Goal: Task Accomplishment & Management: Manage account settings

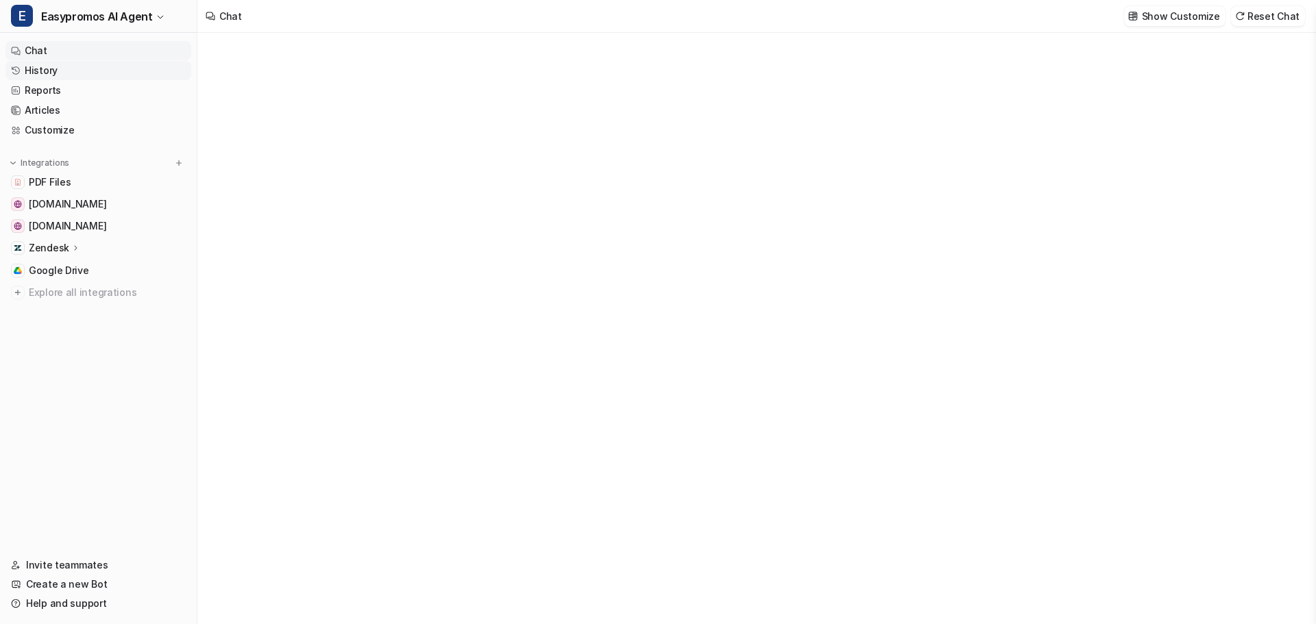
type textarea "**********"
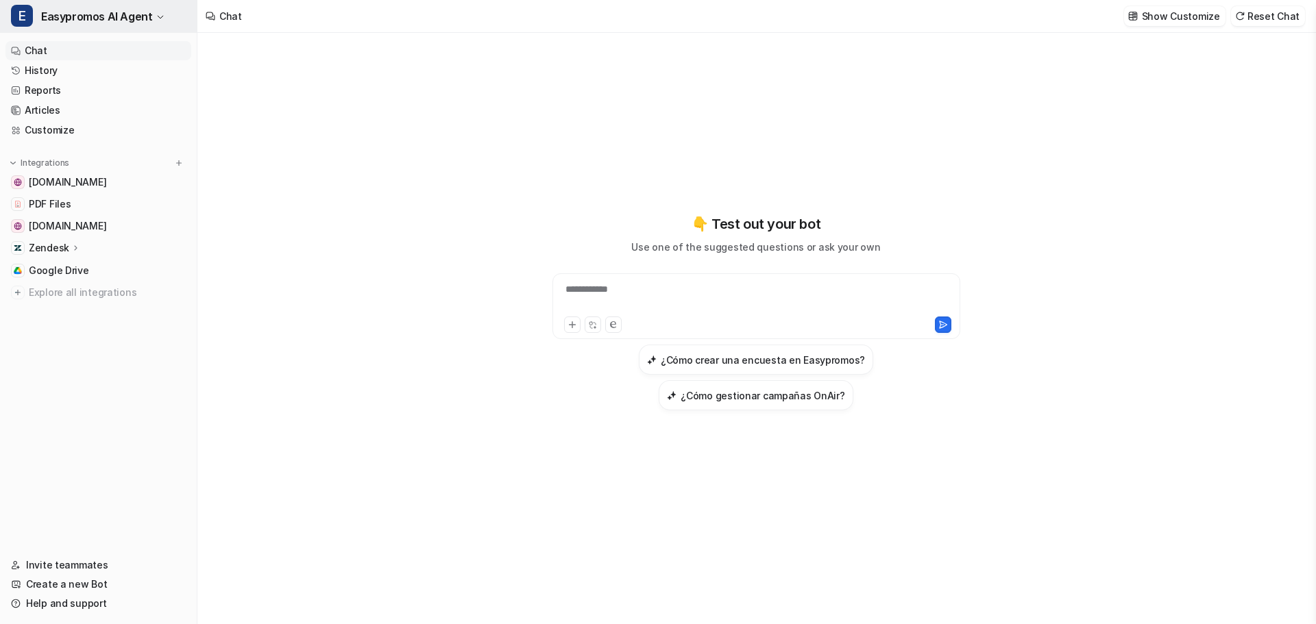
click at [130, 23] on span "Easypromos AI Agent" at bounding box center [96, 16] width 111 height 19
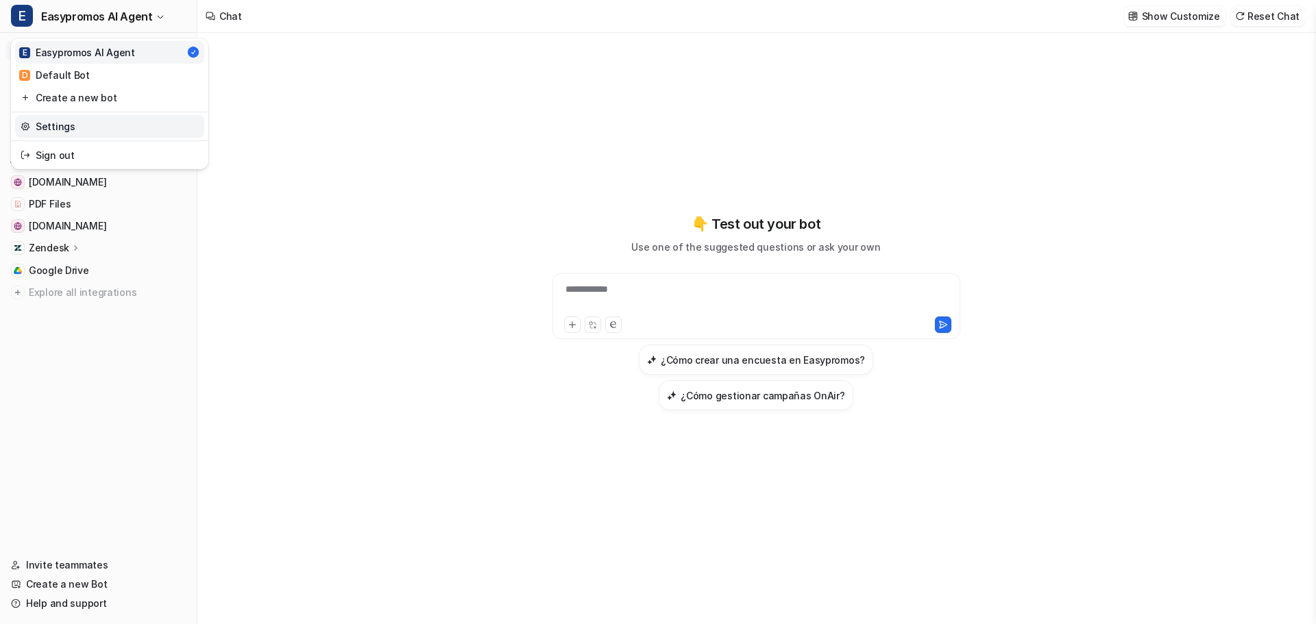
click at [81, 123] on link "Settings" at bounding box center [109, 126] width 189 height 23
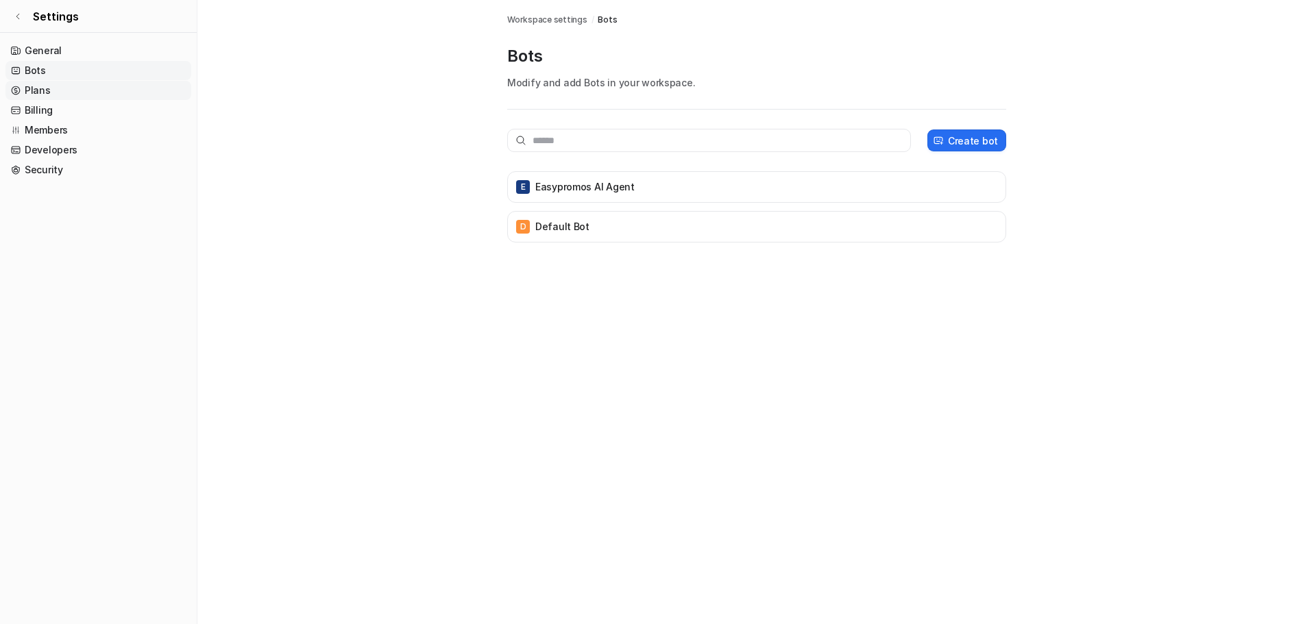
click at [47, 93] on link "Plans" at bounding box center [98, 90] width 186 height 19
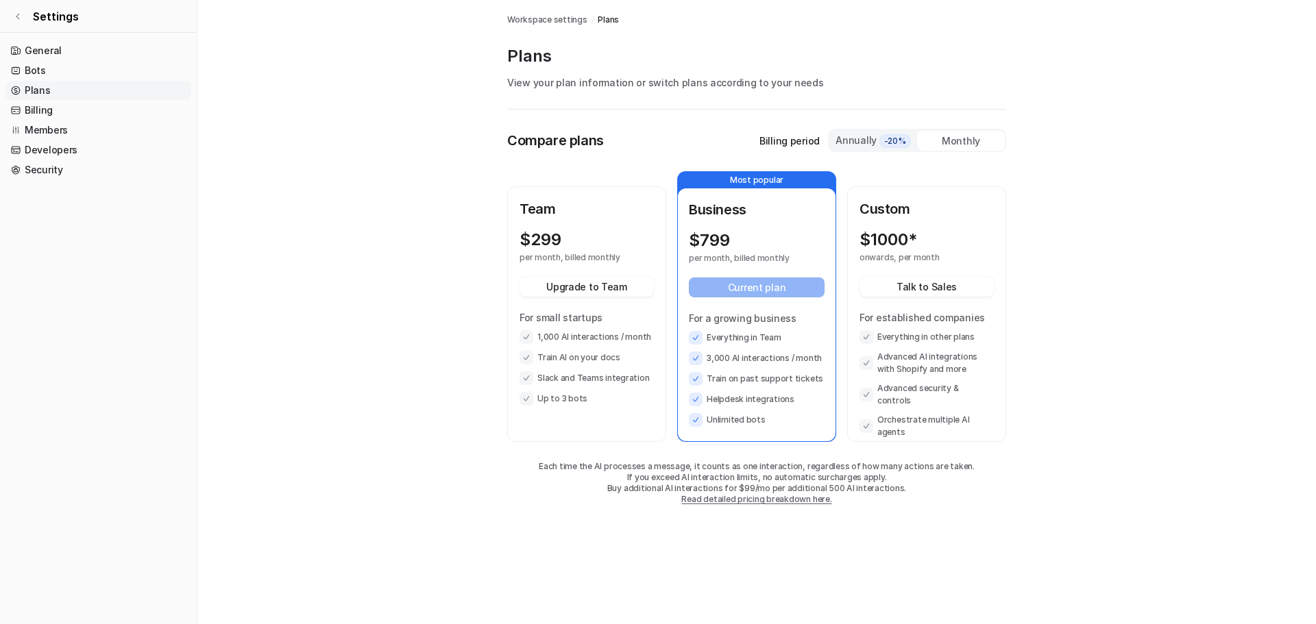
click at [637, 228] on div "Team $ 299 per month, billed monthly Upgrade to Team For small startups 1,000 A…" at bounding box center [586, 302] width 134 height 207
click at [56, 110] on link "Billing" at bounding box center [98, 110] width 186 height 19
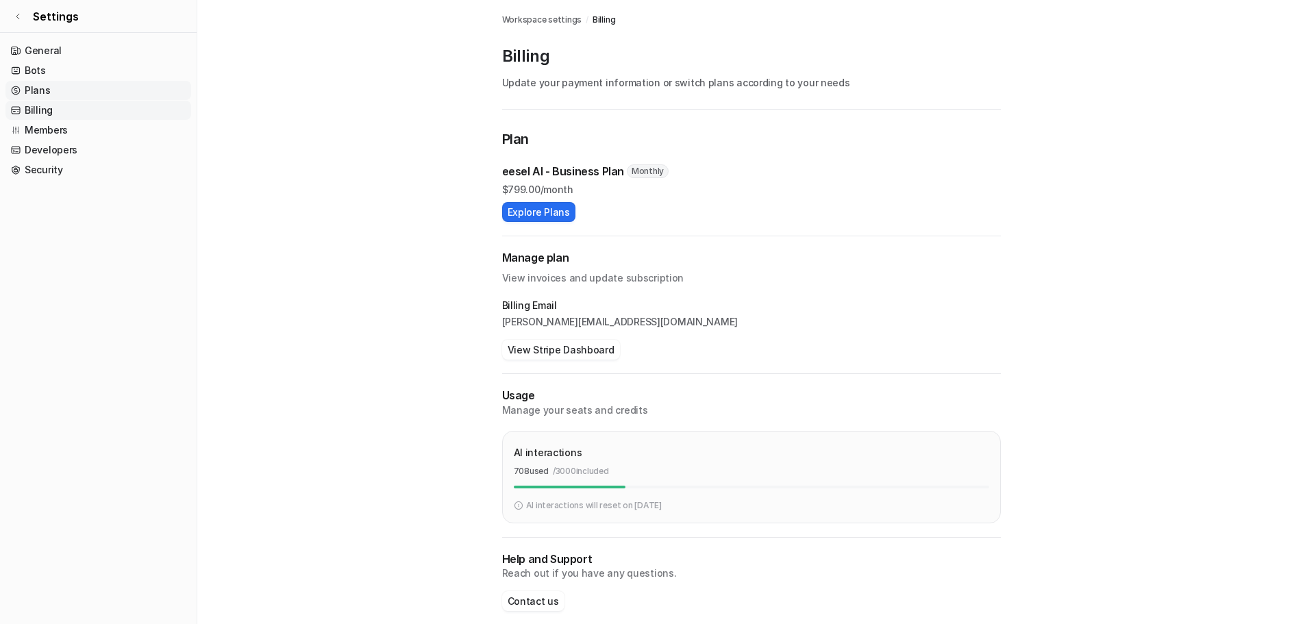
click at [58, 99] on link "Plans" at bounding box center [98, 90] width 186 height 19
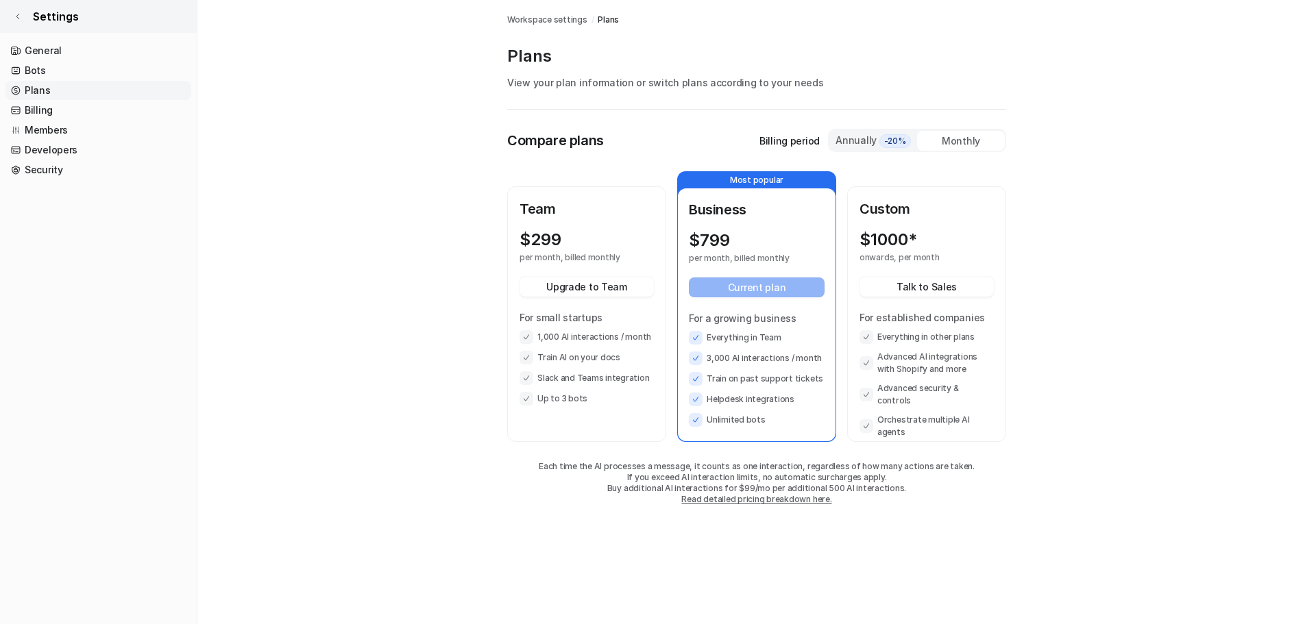
click at [21, 13] on icon at bounding box center [18, 16] width 8 height 8
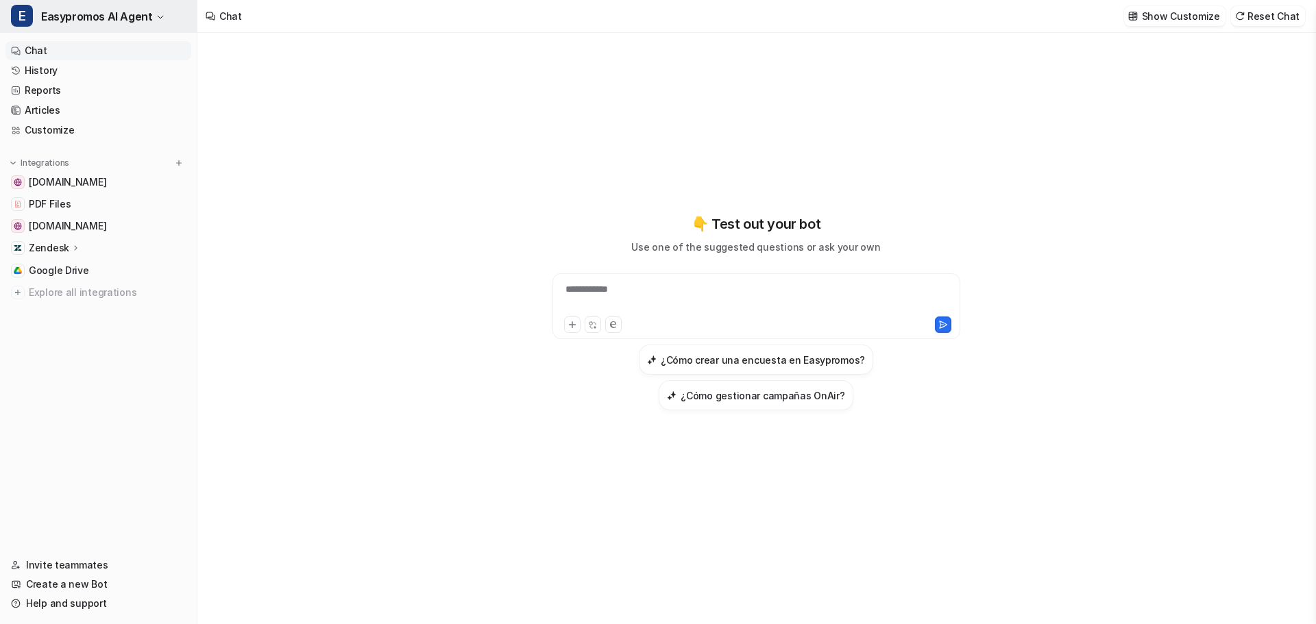
click at [107, 21] on span "Easypromos AI Agent" at bounding box center [96, 16] width 111 height 19
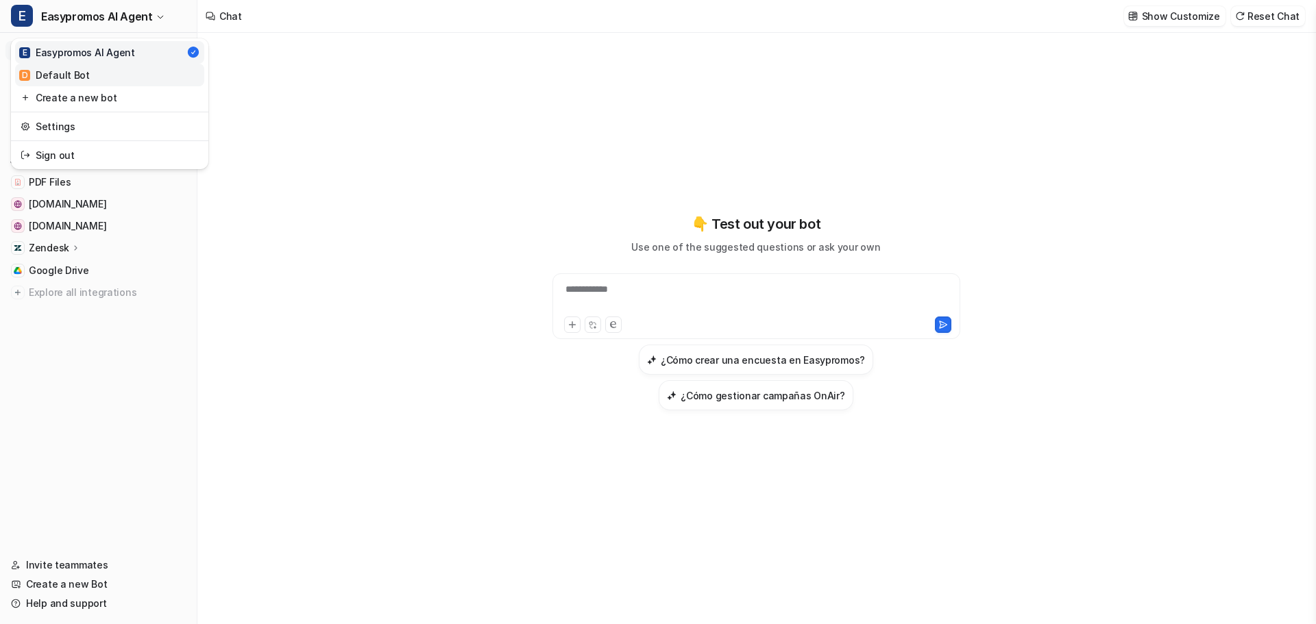
click at [60, 81] on div "D Default Bot" at bounding box center [54, 75] width 71 height 14
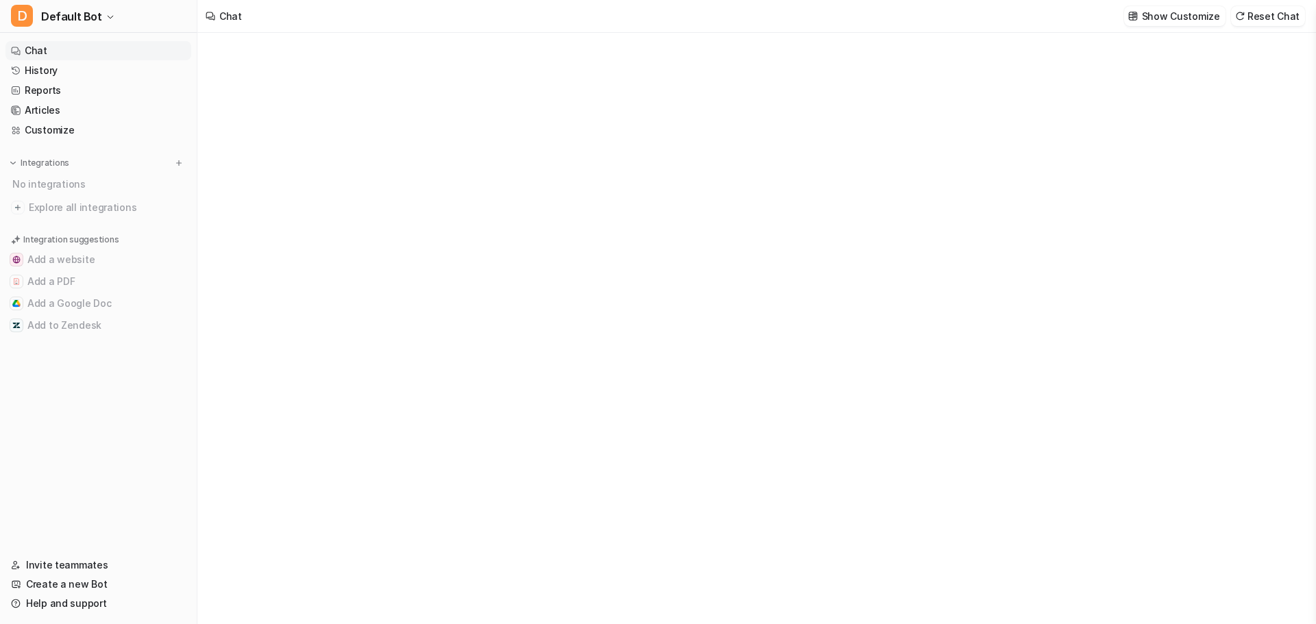
type textarea "**********"
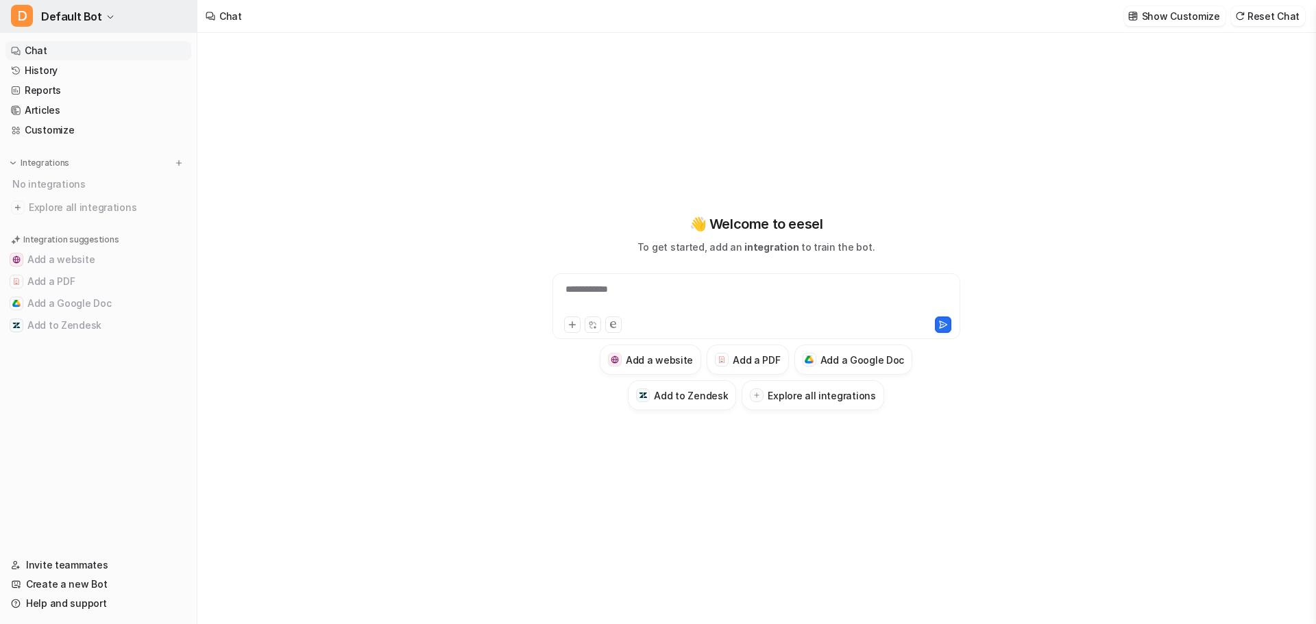
click at [107, 18] on icon "button" at bounding box center [110, 17] width 8 height 8
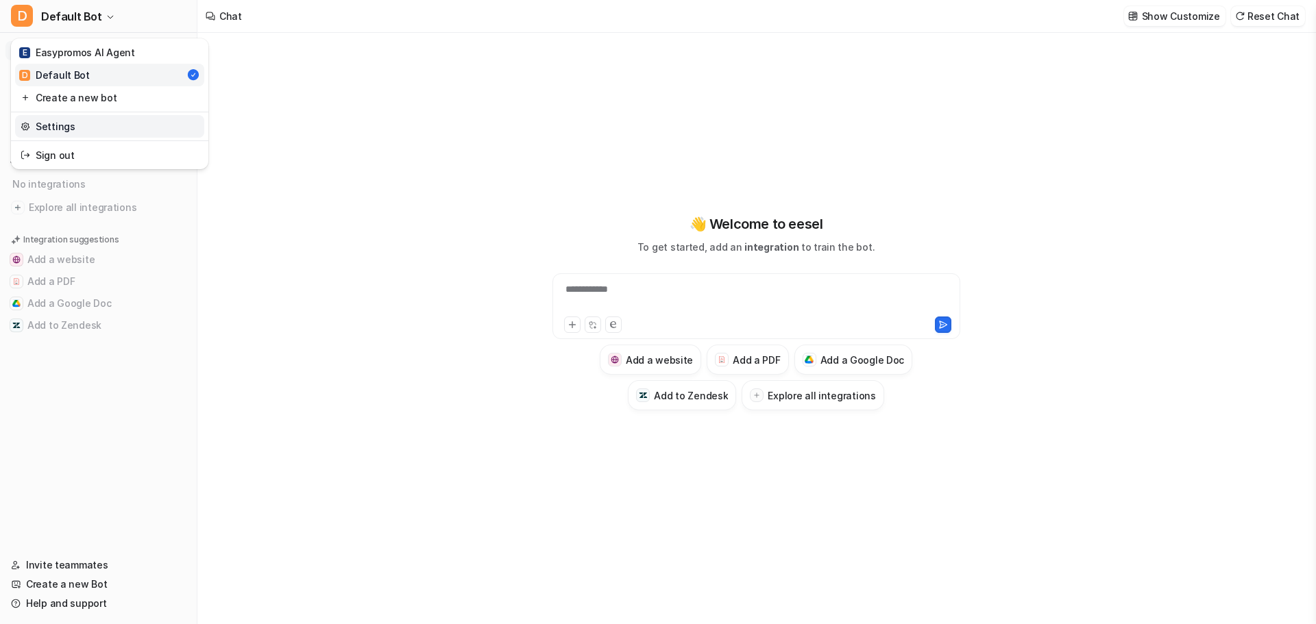
click at [66, 126] on link "Settings" at bounding box center [109, 126] width 189 height 23
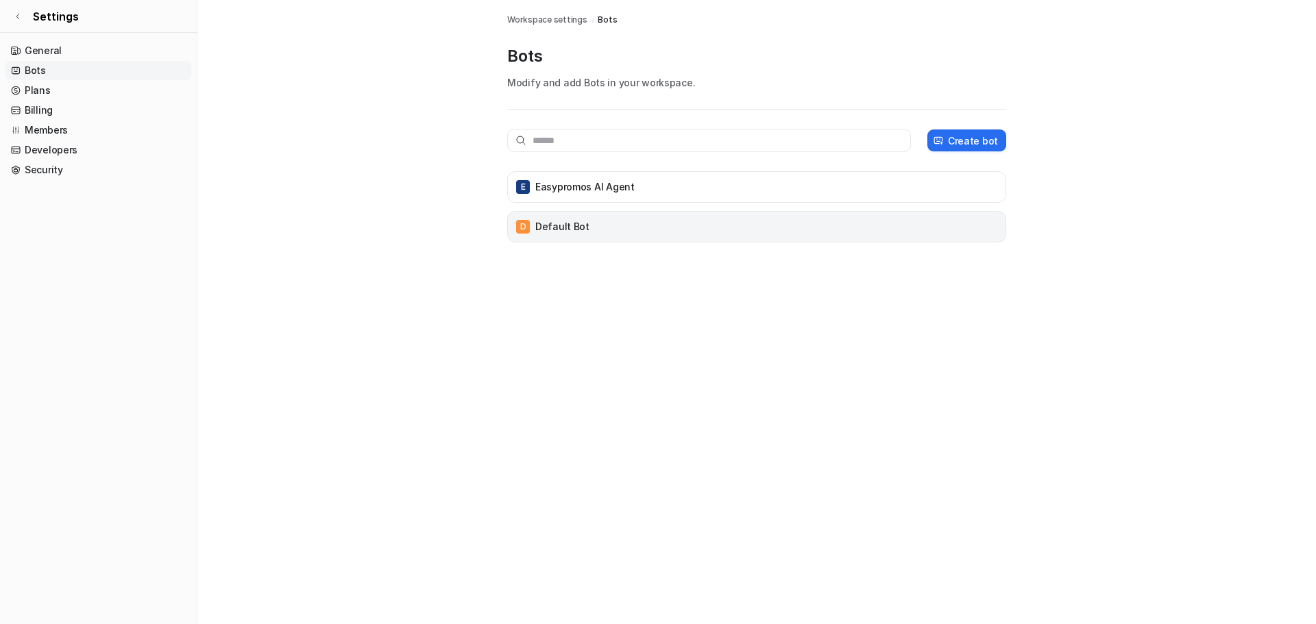
click at [575, 220] on p "Default Bot" at bounding box center [562, 227] width 54 height 14
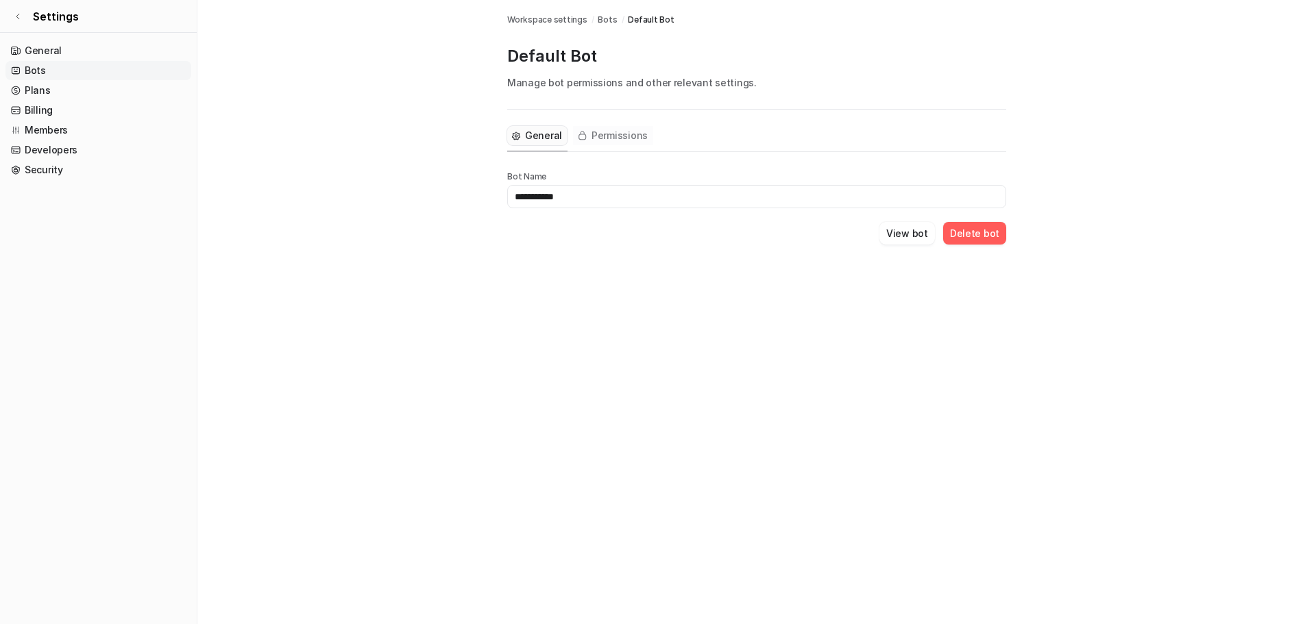
click at [616, 134] on span "Permissions" at bounding box center [619, 136] width 56 height 14
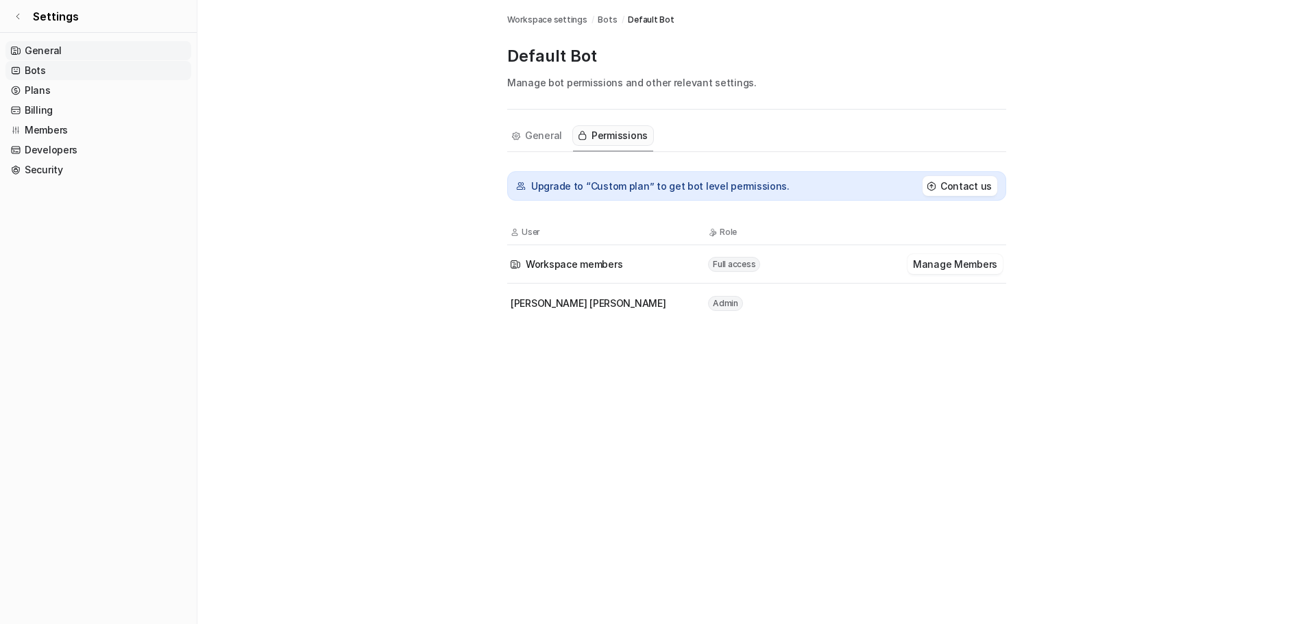
click at [84, 45] on link "General" at bounding box center [98, 50] width 186 height 19
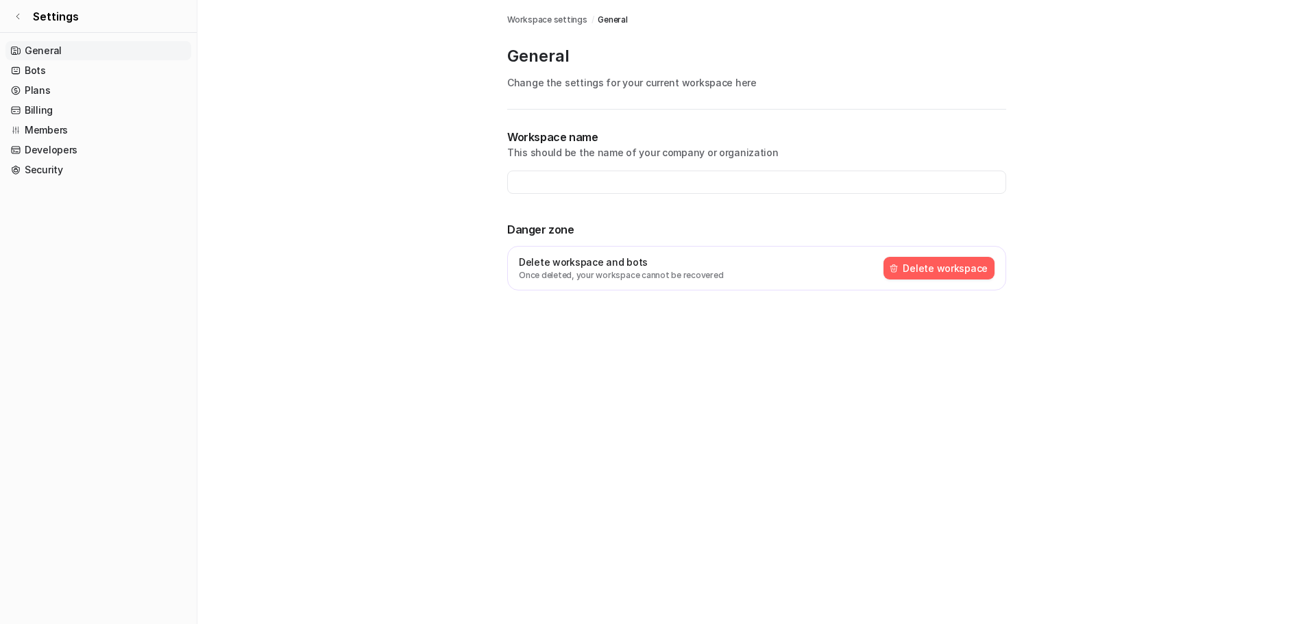
type input "**********"
click at [24, 19] on link "Settings" at bounding box center [98, 16] width 197 height 33
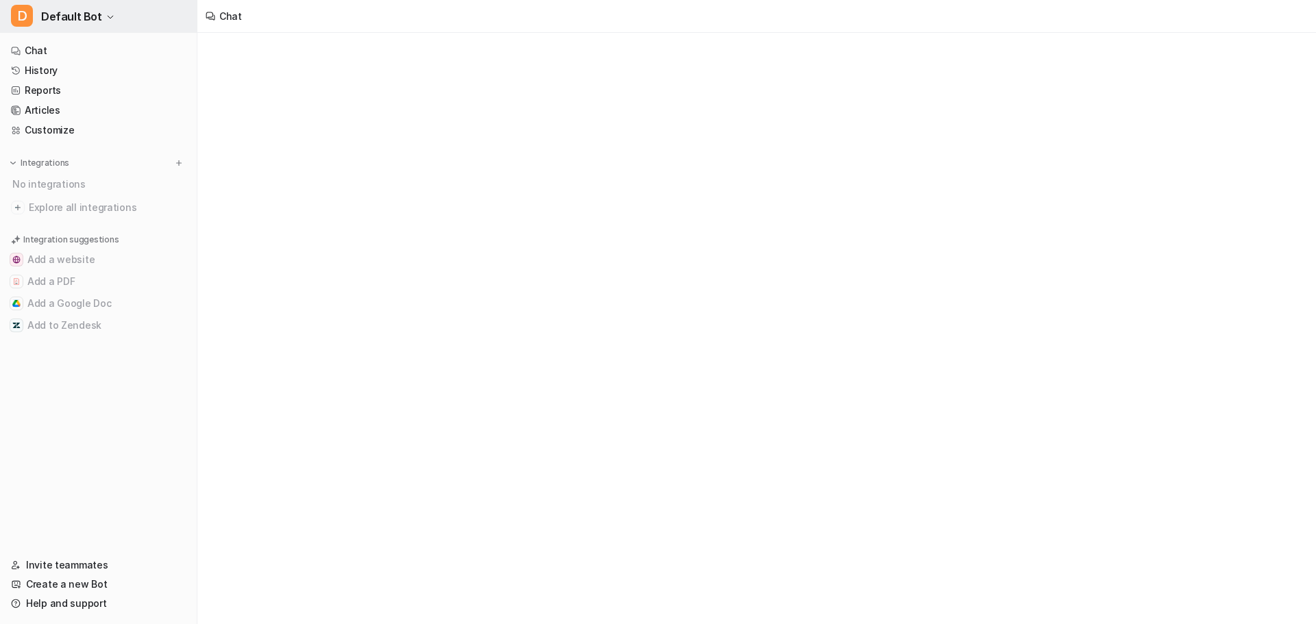
click at [77, 20] on span "Default Bot" at bounding box center [71, 16] width 61 height 19
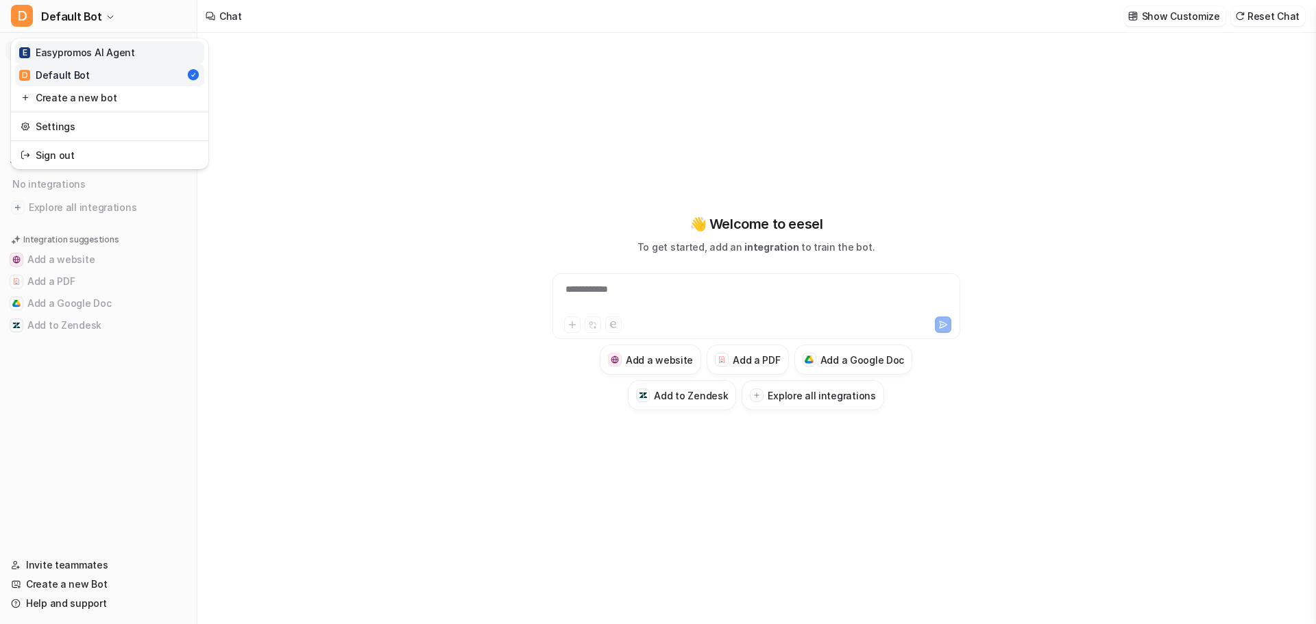
click at [90, 53] on div "E Easypromos AI Agent" at bounding box center [77, 52] width 116 height 14
